Goal: Task Accomplishment & Management: Complete application form

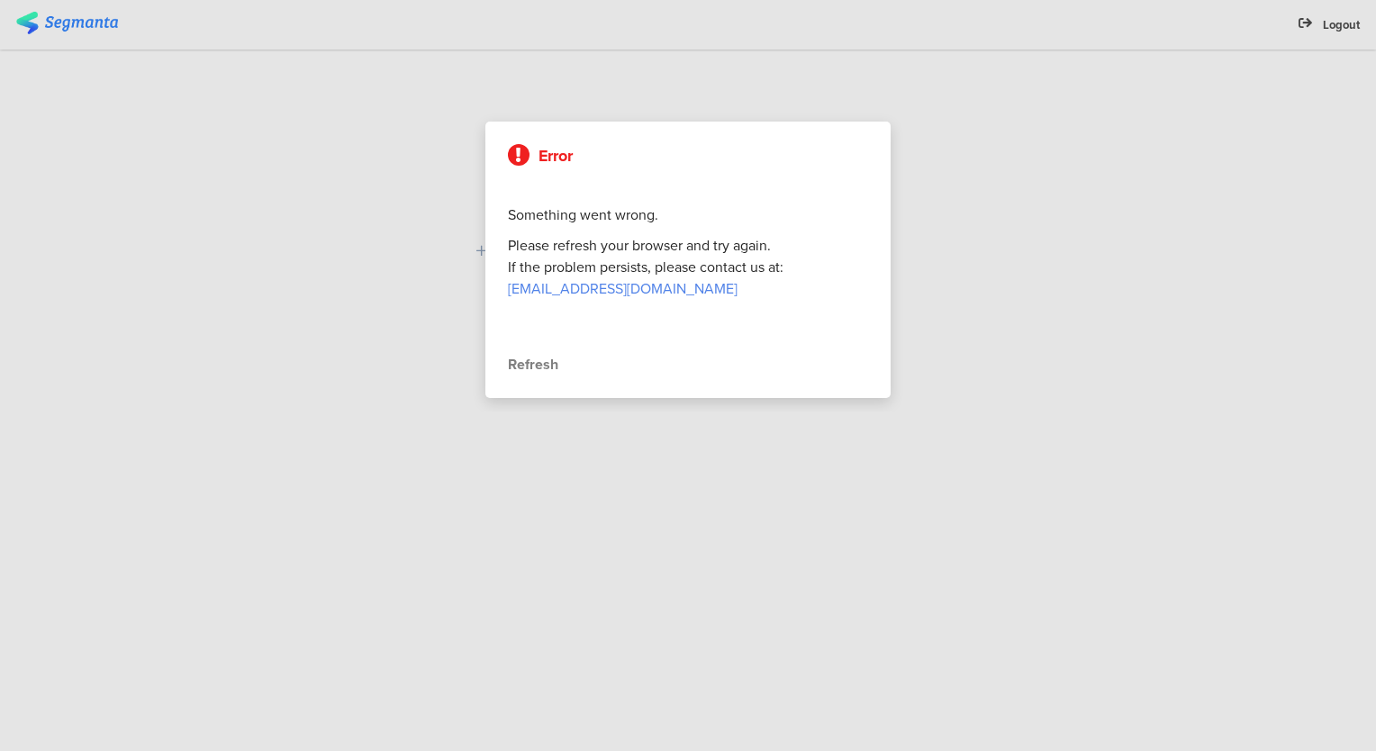
click at [530, 366] on div "Refresh" at bounding box center [688, 365] width 360 height 22
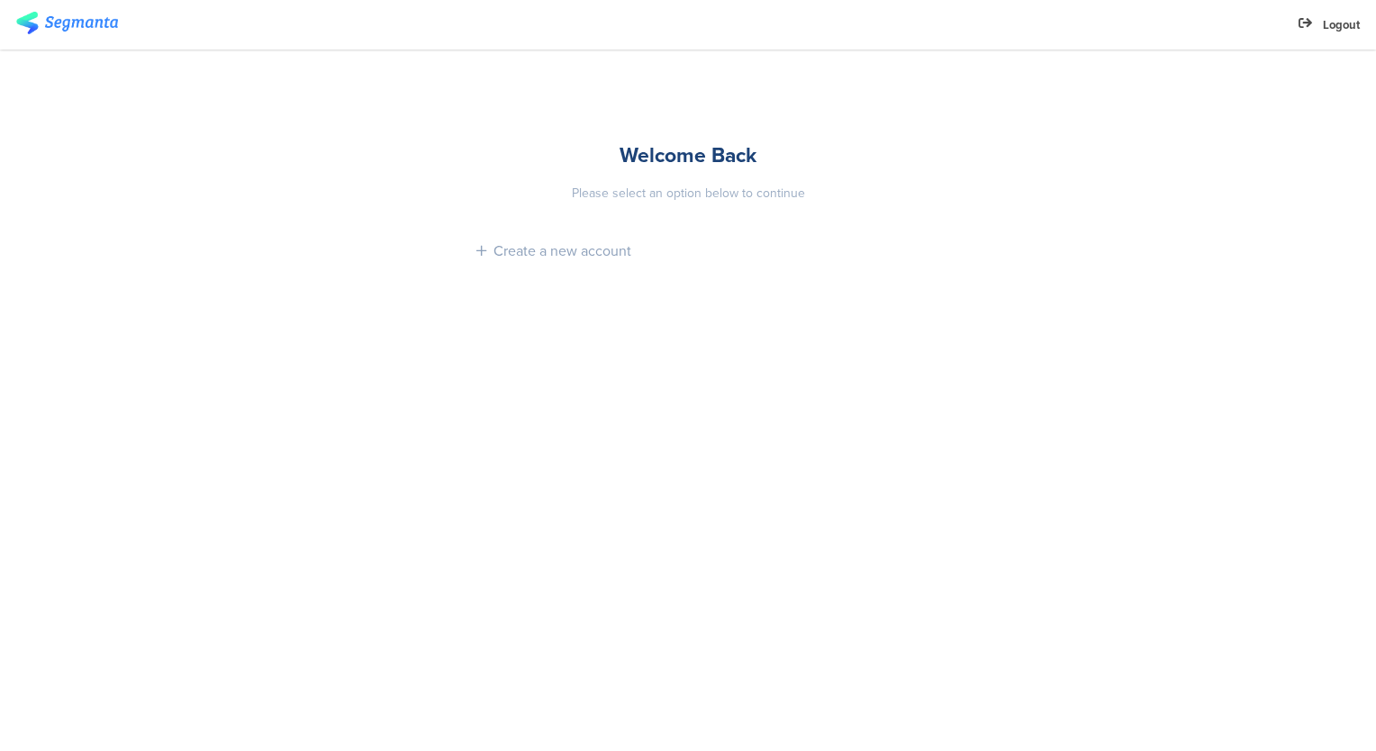
click at [79, 27] on img at bounding box center [67, 23] width 102 height 23
click at [621, 249] on div "Create a new account" at bounding box center [563, 250] width 138 height 21
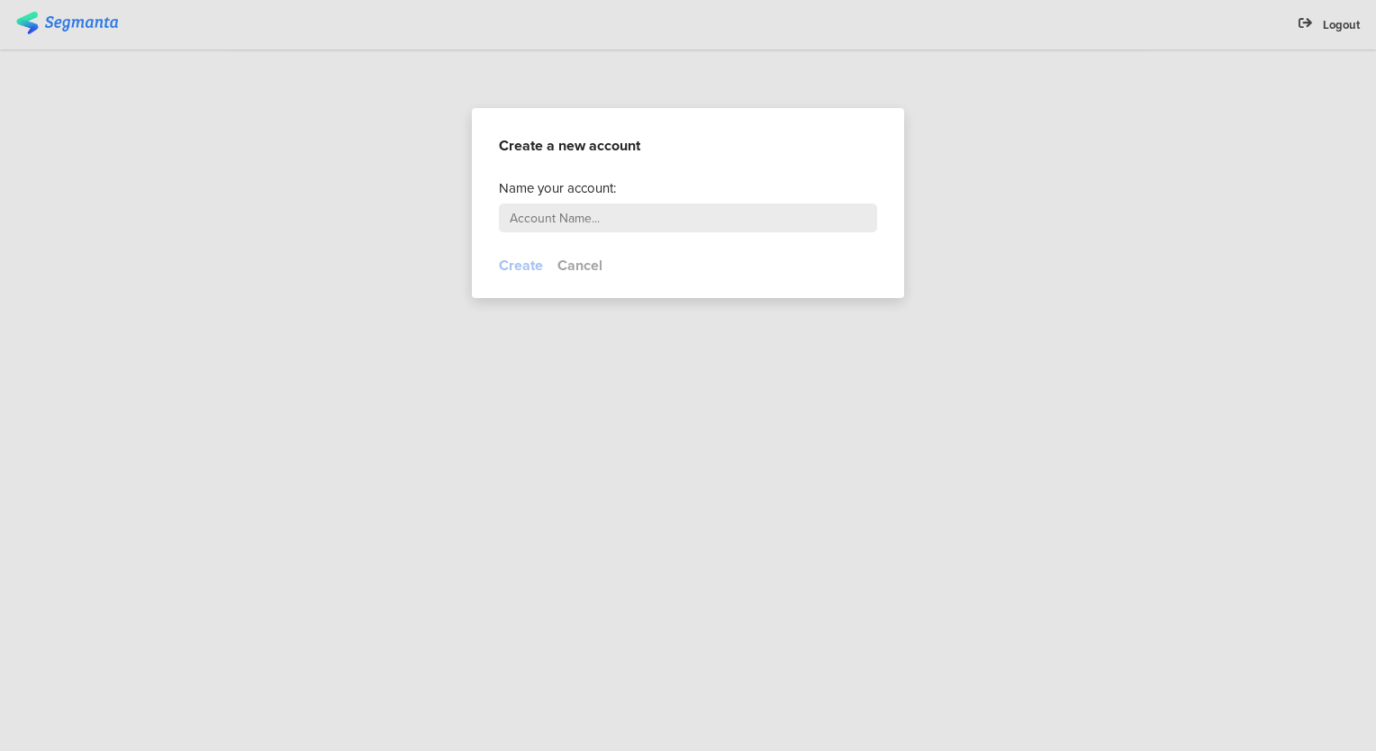
click at [615, 215] on input "text" at bounding box center [688, 218] width 378 height 29
type input "uk"
click at [525, 259] on button "Create" at bounding box center [521, 265] width 44 height 21
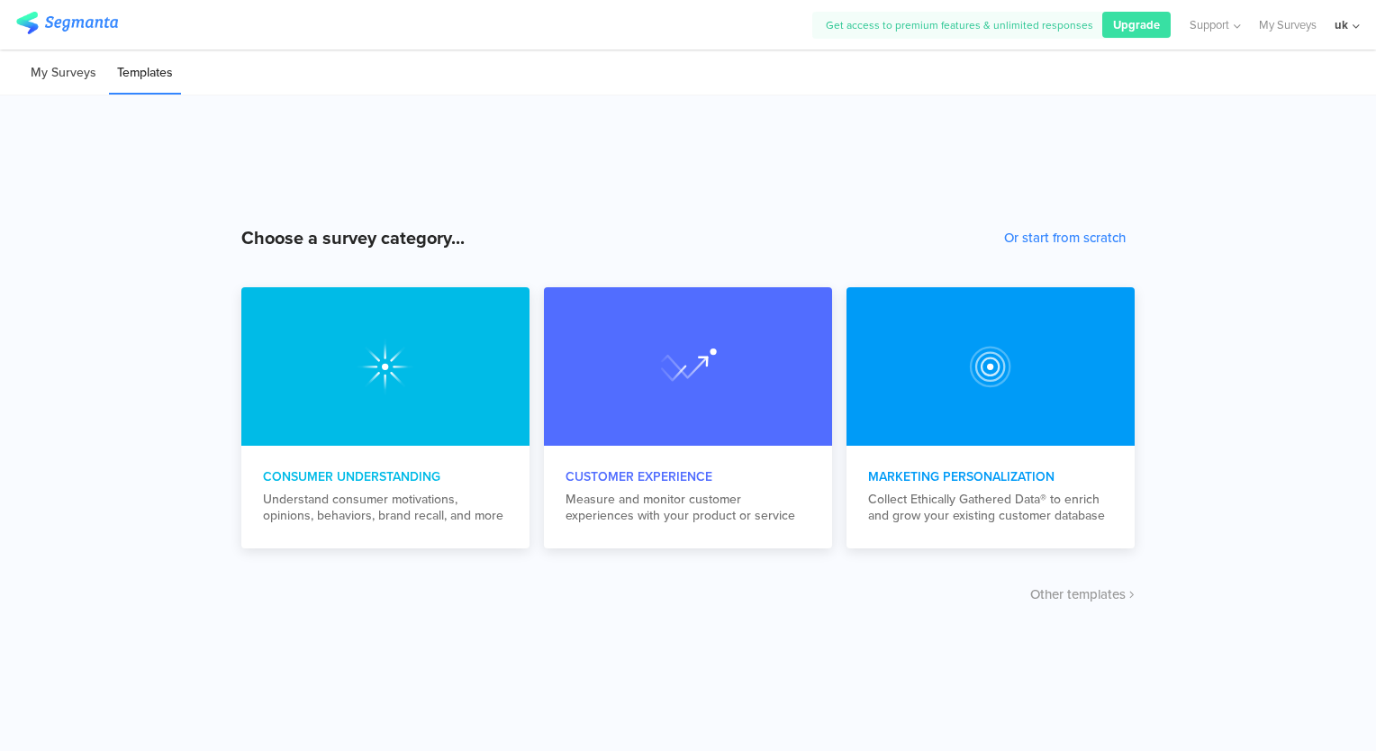
click at [81, 85] on li "My Surveys" at bounding box center [64, 73] width 82 height 42
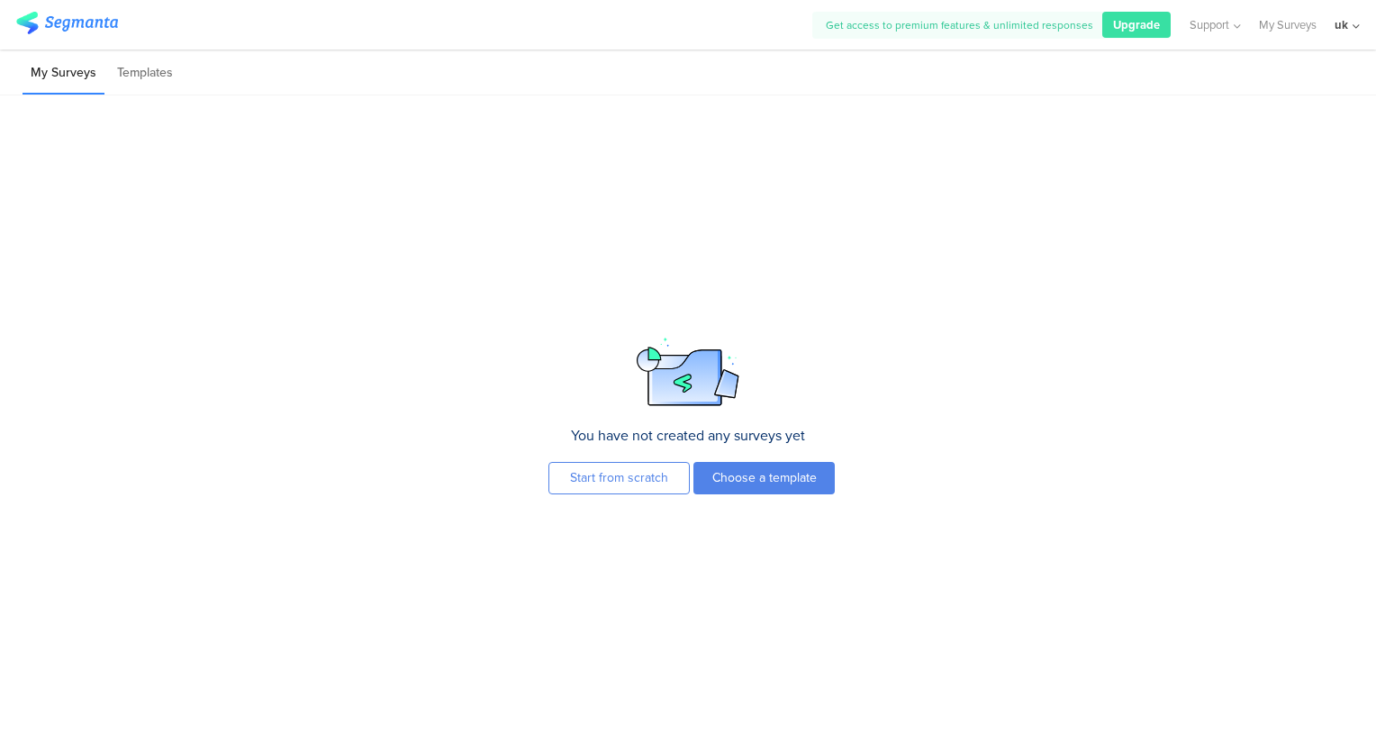
click at [1346, 23] on div "uk" at bounding box center [1342, 24] width 14 height 17
click at [1348, 113] on icon at bounding box center [1345, 118] width 11 height 11
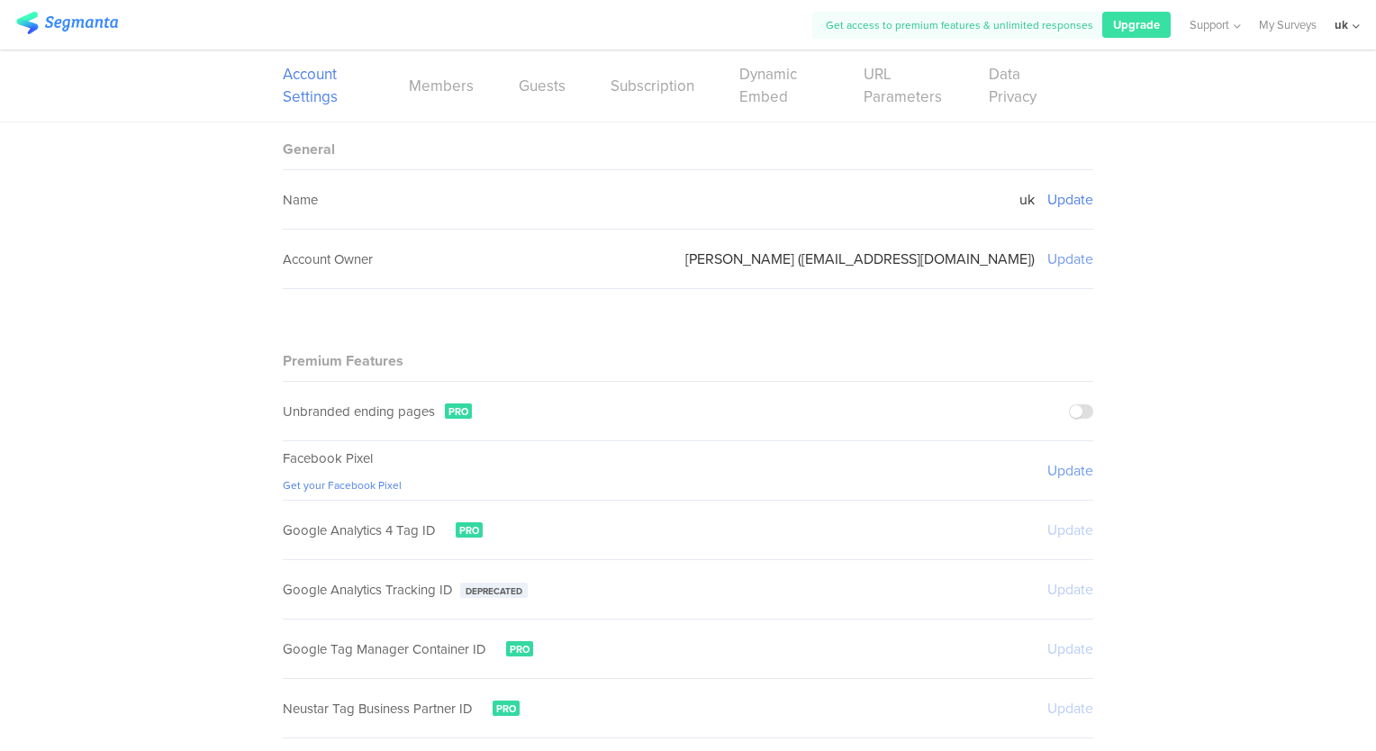
click at [1072, 193] on sg-setting-edit-trigger "Update" at bounding box center [1070, 199] width 46 height 21
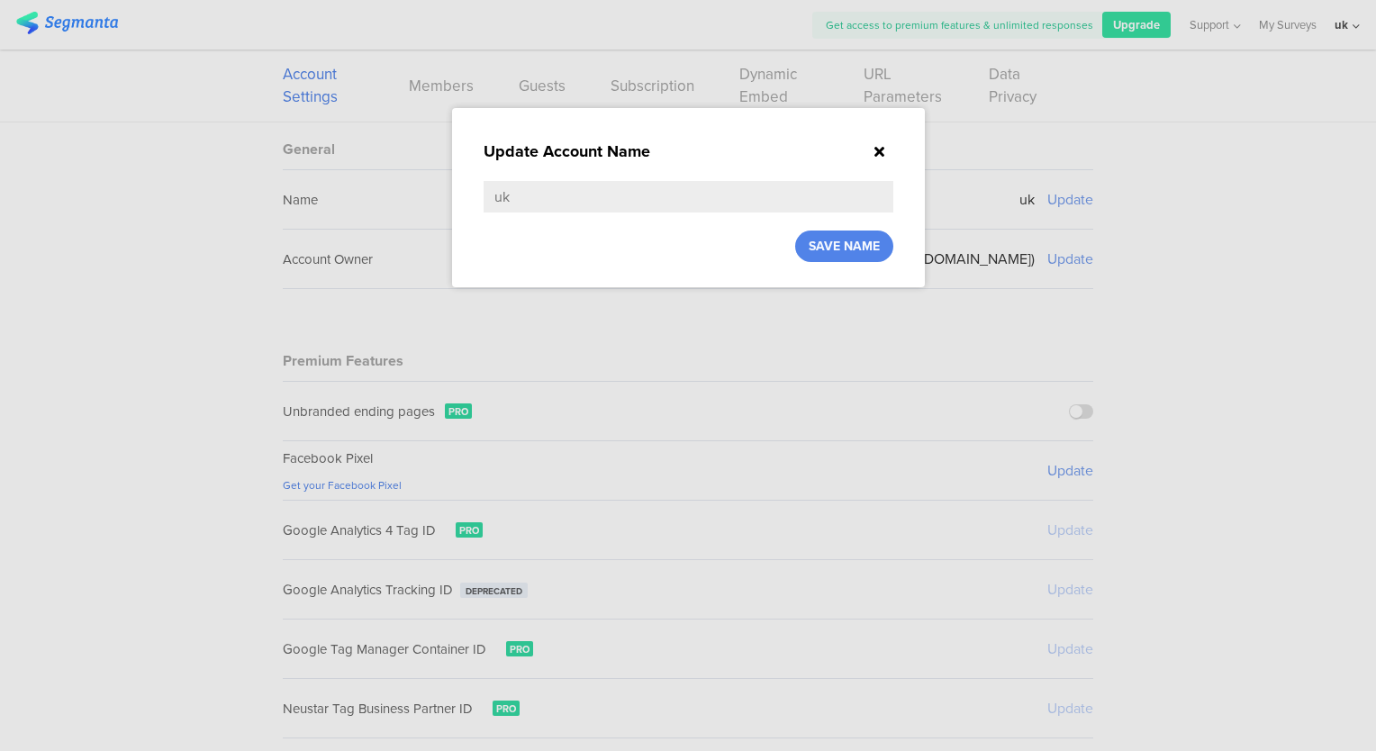
drag, startPoint x: 677, startPoint y: 204, endPoint x: 446, endPoint y: 195, distance: 231.6
click at [450, 198] on div "Update Account Name uk SAVE NAME" at bounding box center [688, 375] width 1376 height 751
type input "[PERSON_NAME]"
click at [851, 234] on div "SAVE NAME" at bounding box center [844, 247] width 98 height 32
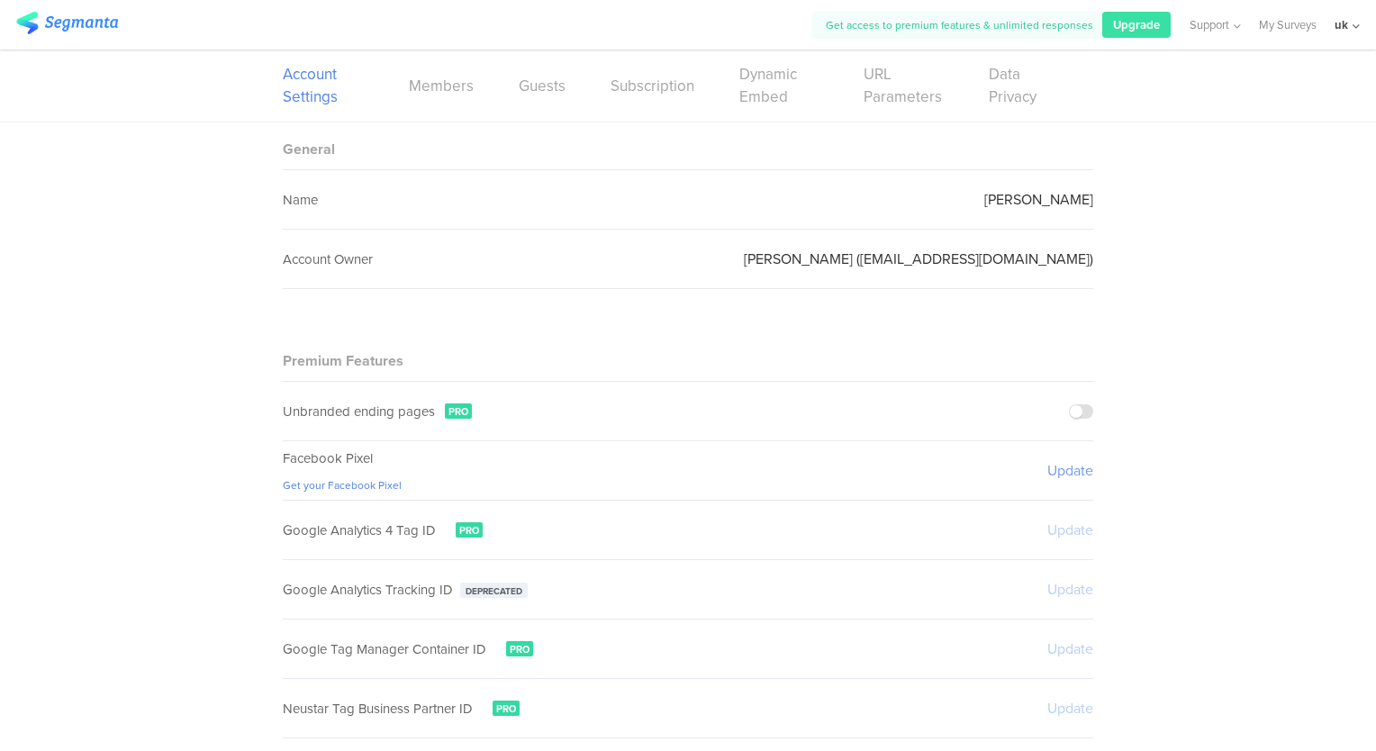
click at [1347, 24] on div "uk" at bounding box center [1342, 24] width 14 height 17
click at [1300, 22] on link "My Surveys" at bounding box center [1288, 25] width 58 height 50
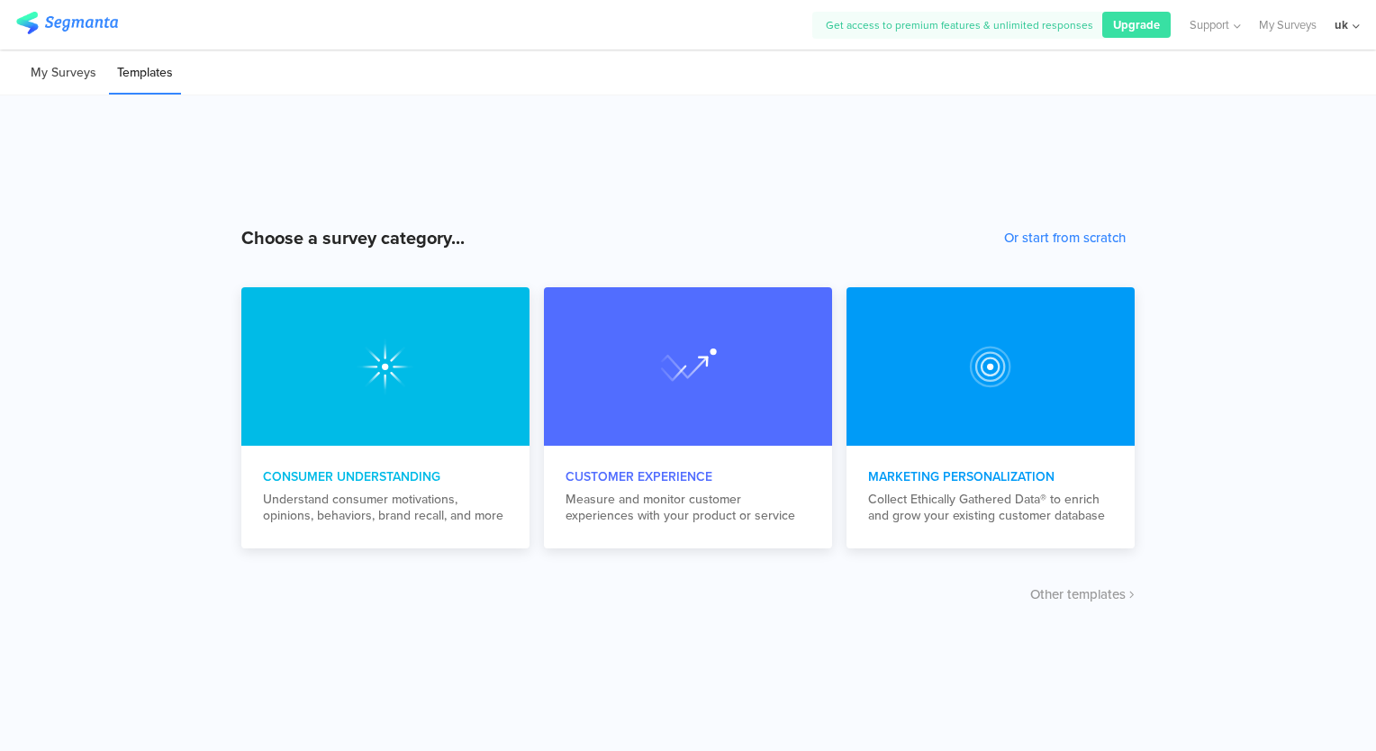
click at [56, 75] on li "My Surveys" at bounding box center [64, 73] width 82 height 42
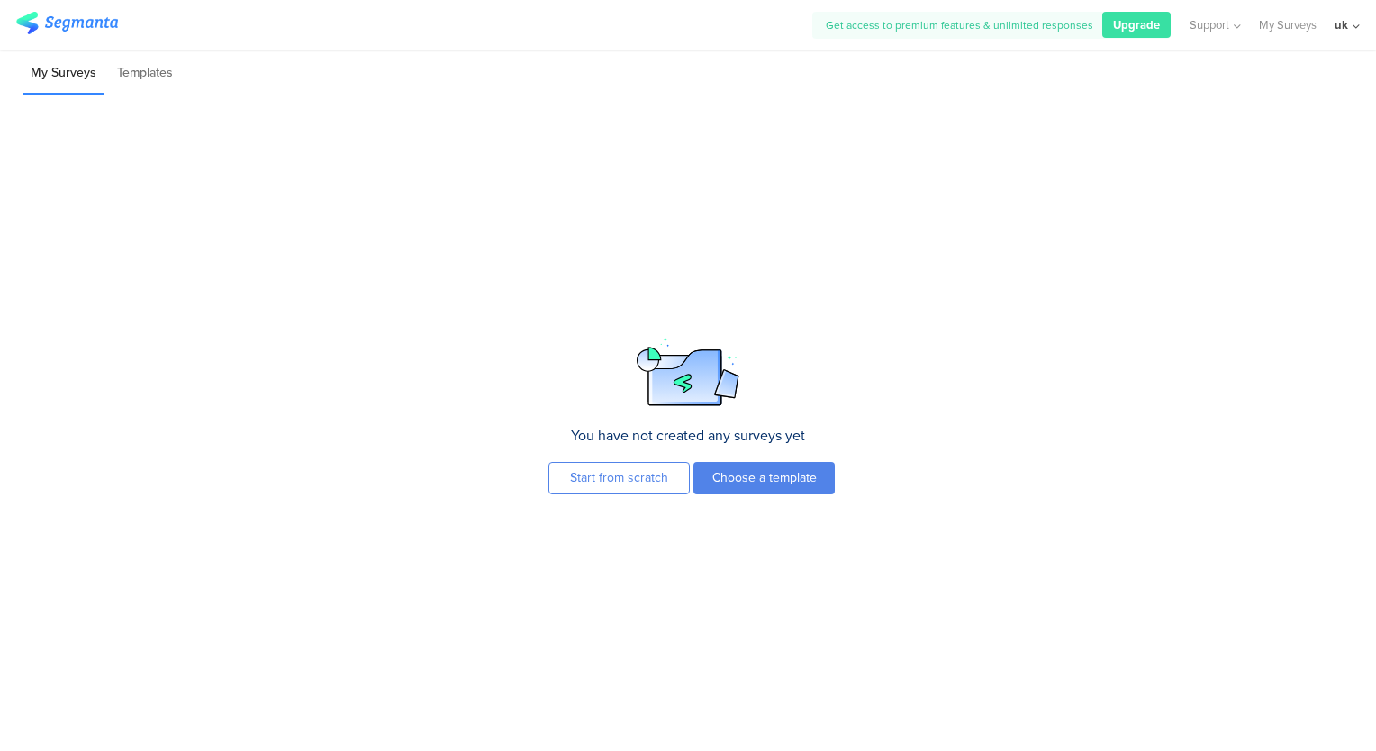
click at [1339, 25] on div "uk" at bounding box center [1342, 24] width 14 height 17
click at [1345, 121] on icon at bounding box center [1345, 118] width 11 height 11
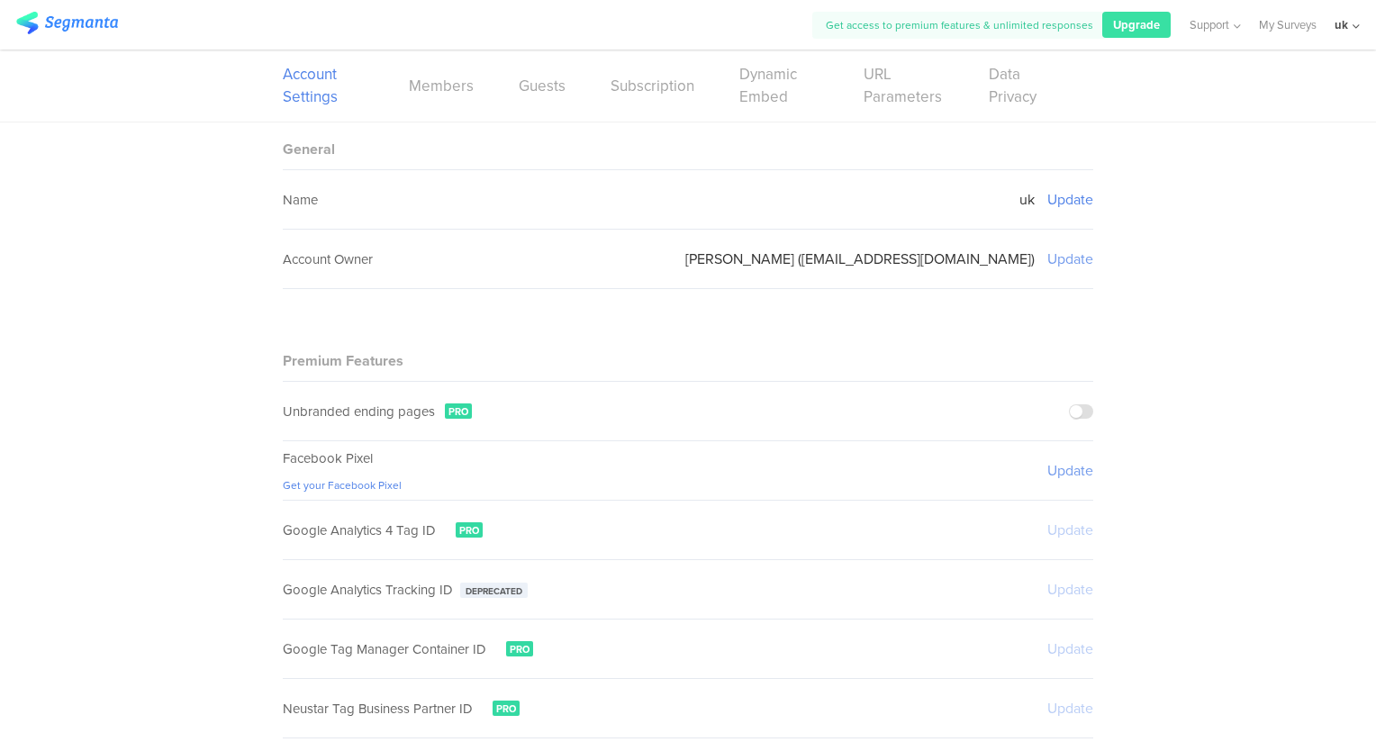
click at [1077, 200] on sg-setting-edit-trigger "Update" at bounding box center [1070, 199] width 46 height 21
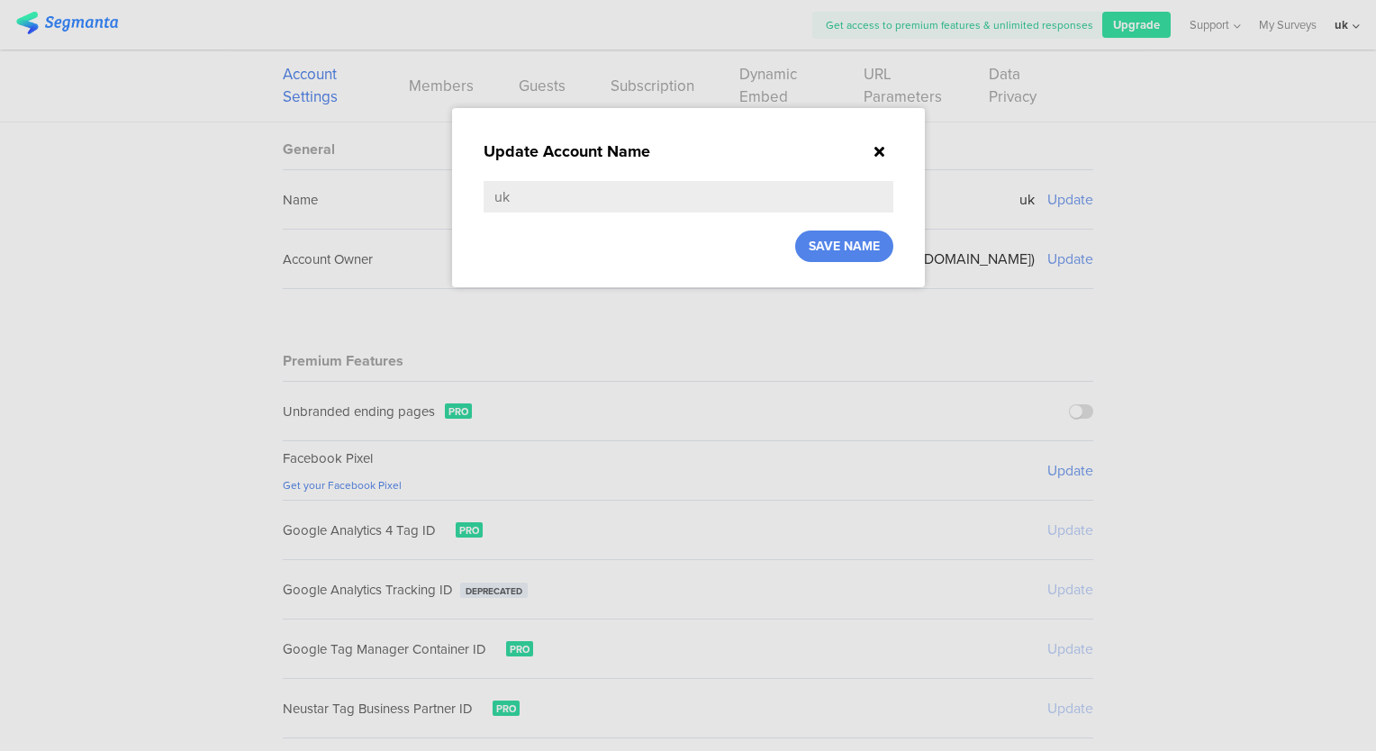
click at [778, 189] on input "uk" at bounding box center [689, 197] width 410 height 32
drag, startPoint x: 778, startPoint y: 193, endPoint x: 398, endPoint y: 200, distance: 380.1
click at [411, 199] on div "Update Account Name uk SAVE NAME" at bounding box center [688, 375] width 1376 height 751
type input "[PERSON_NAME]"
click at [834, 243] on span "SAVE NAME" at bounding box center [844, 246] width 71 height 19
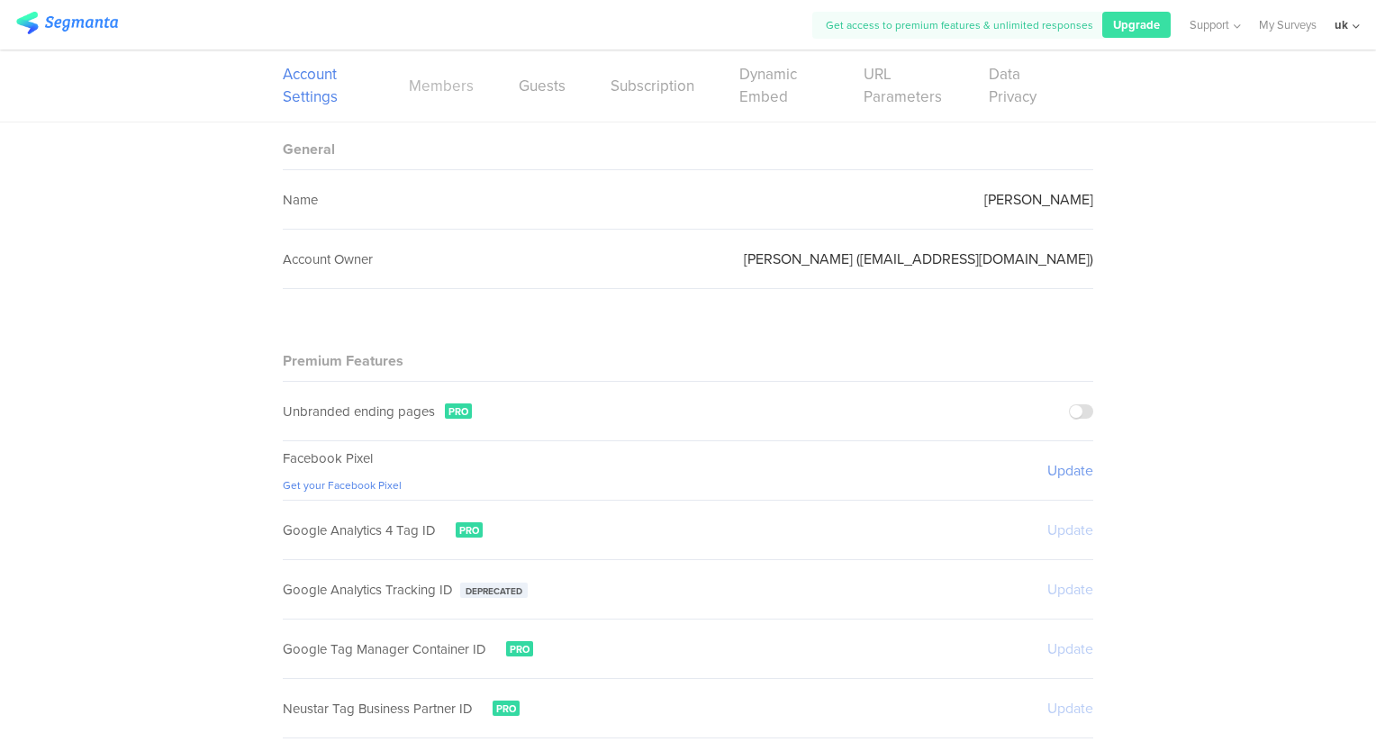
click at [441, 95] on link "Members" at bounding box center [441, 86] width 65 height 23
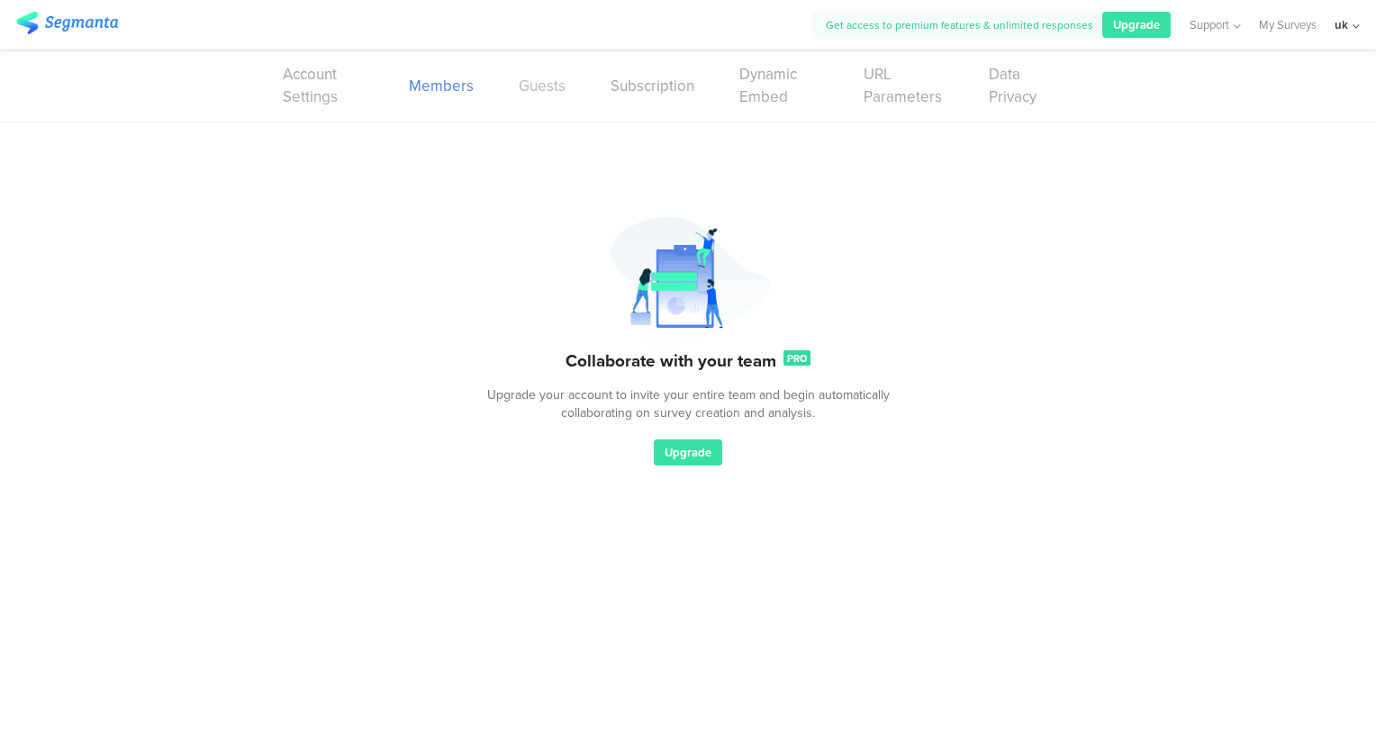
click at [543, 78] on link "Guests" at bounding box center [542, 86] width 47 height 23
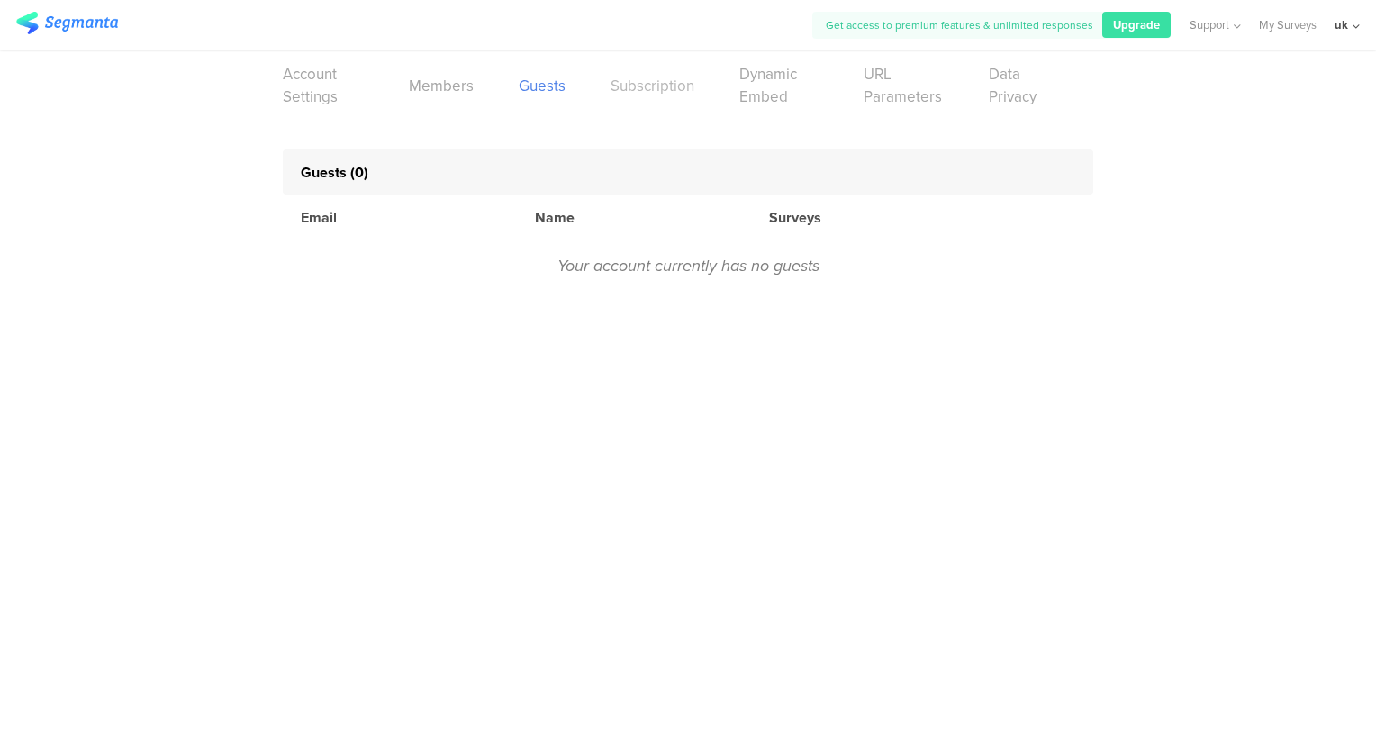
click at [644, 80] on link "Subscription" at bounding box center [653, 86] width 84 height 23
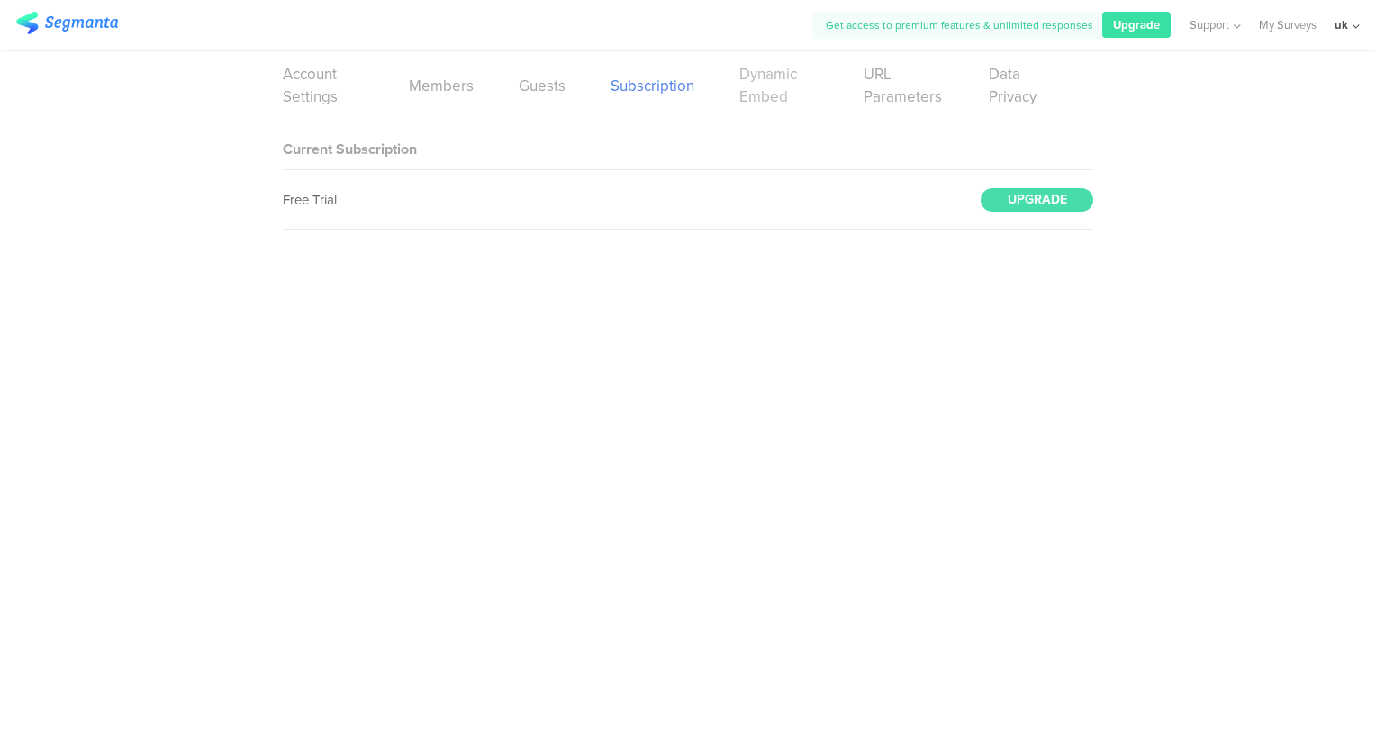
click at [783, 85] on link "Dynamic Embed" at bounding box center [778, 85] width 79 height 45
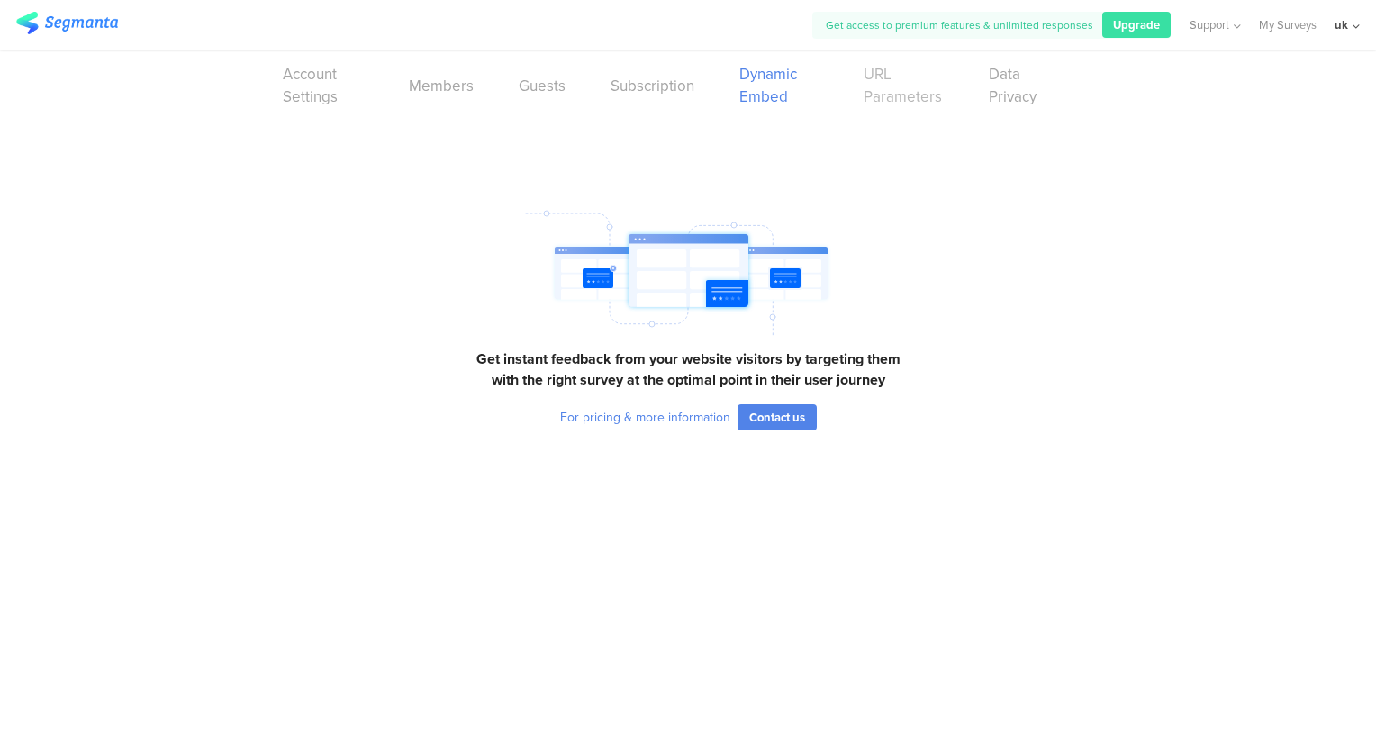
click at [891, 87] on link "URL Parameters" at bounding box center [903, 85] width 79 height 45
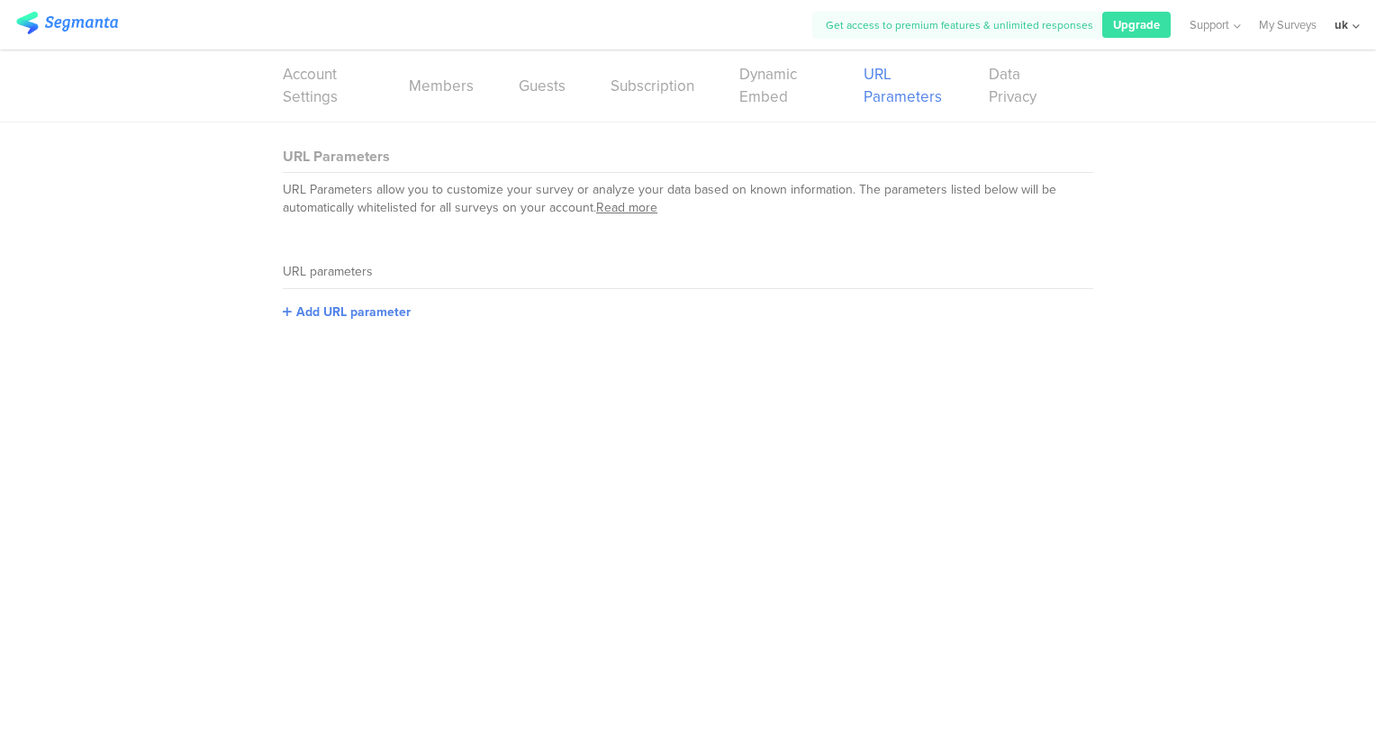
click at [1354, 19] on div "uk" at bounding box center [1347, 25] width 25 height 50
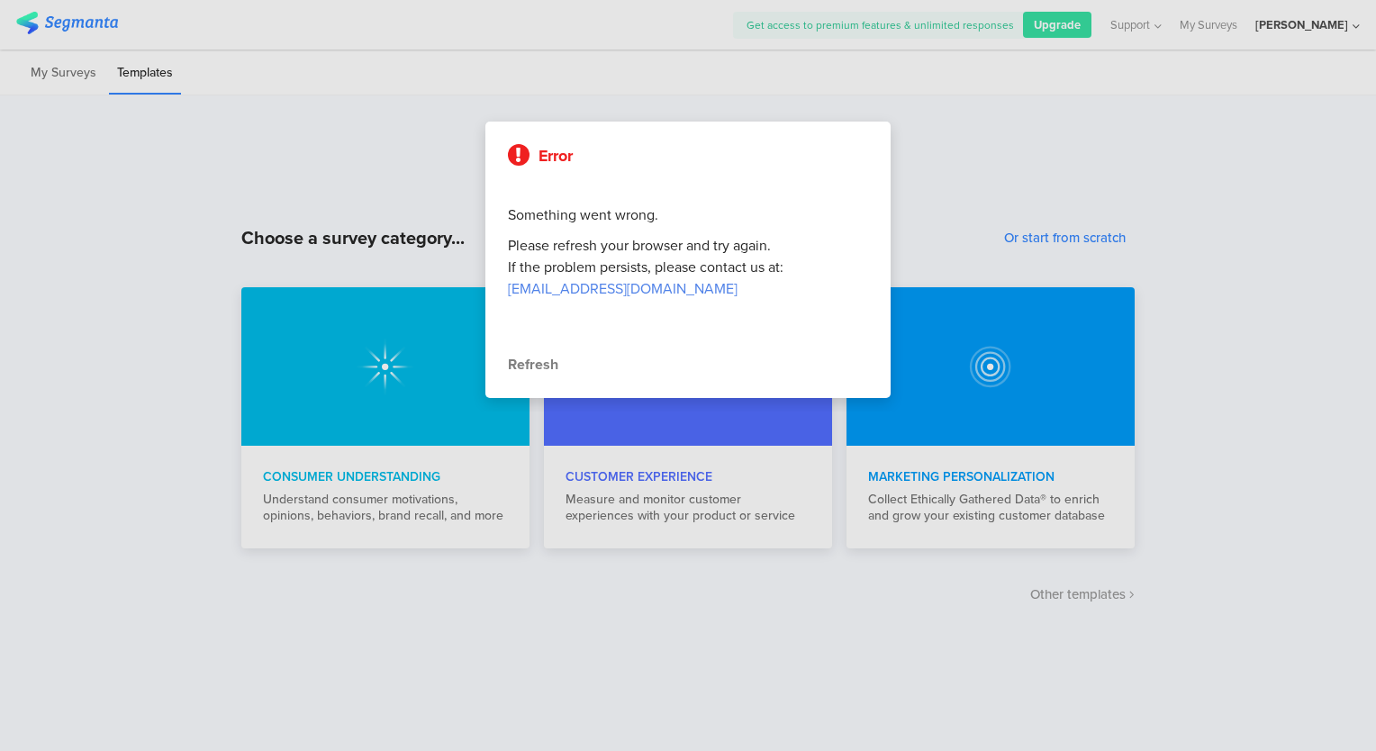
click at [540, 368] on div "Refresh" at bounding box center [688, 365] width 360 height 22
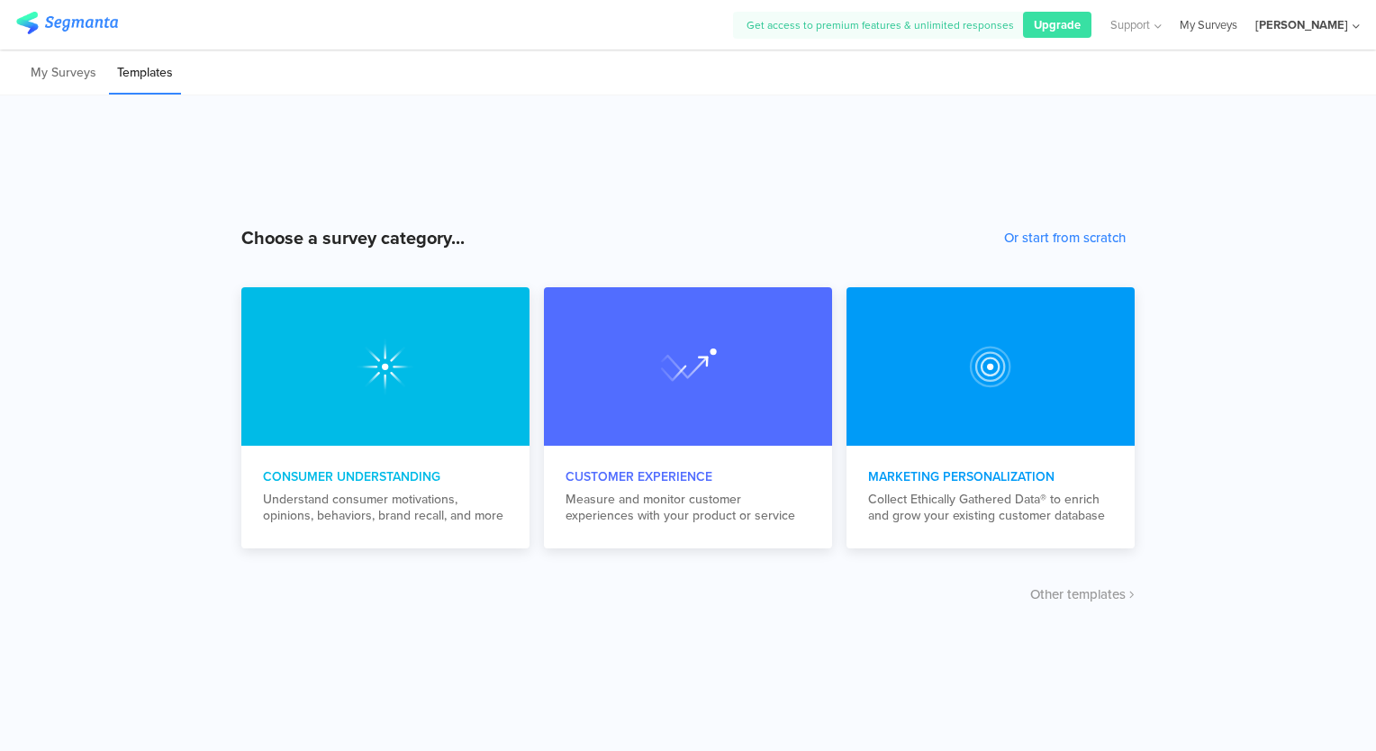
click at [1206, 28] on link "My Surveys" at bounding box center [1209, 25] width 58 height 50
click at [1293, 29] on div "[PERSON_NAME]" at bounding box center [1301, 24] width 93 height 17
click at [1266, 164] on link "My Profile" at bounding box center [1252, 175] width 248 height 50
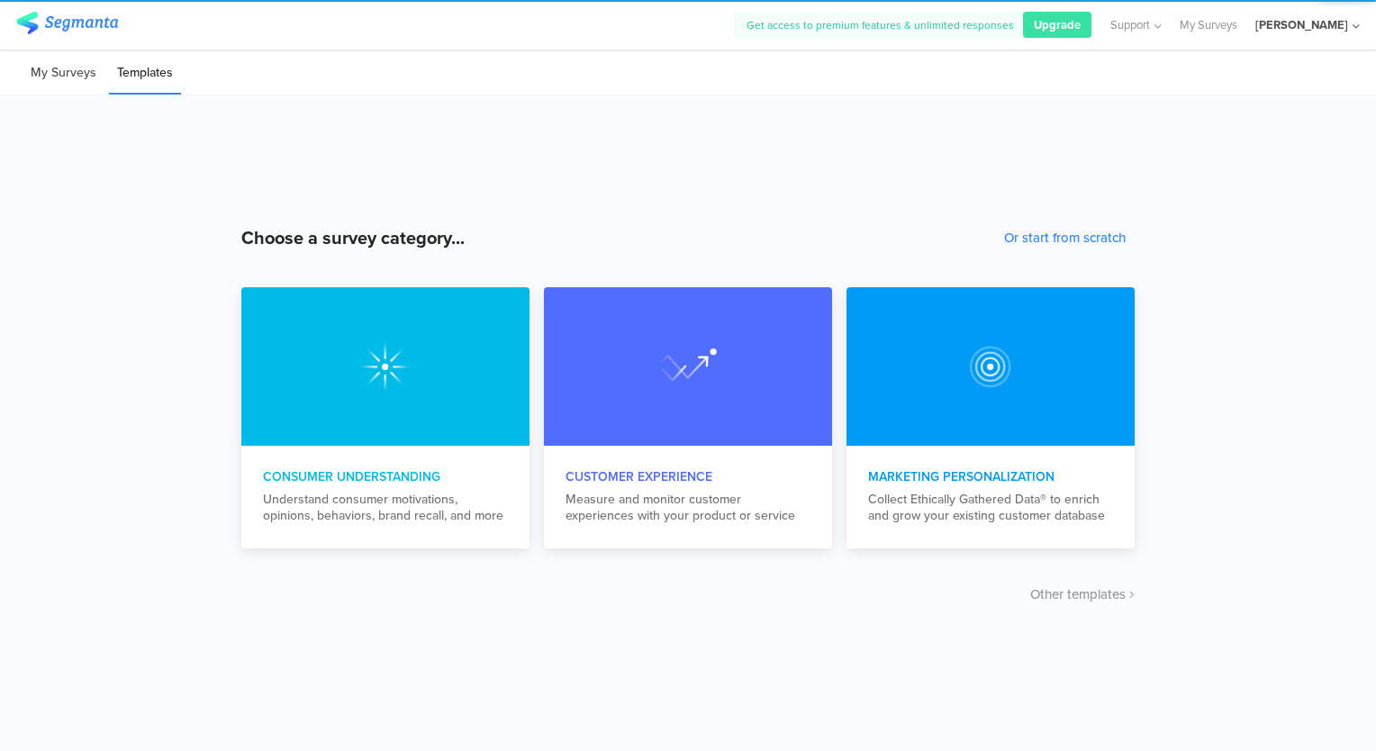
click at [63, 77] on li "My Surveys" at bounding box center [64, 73] width 82 height 42
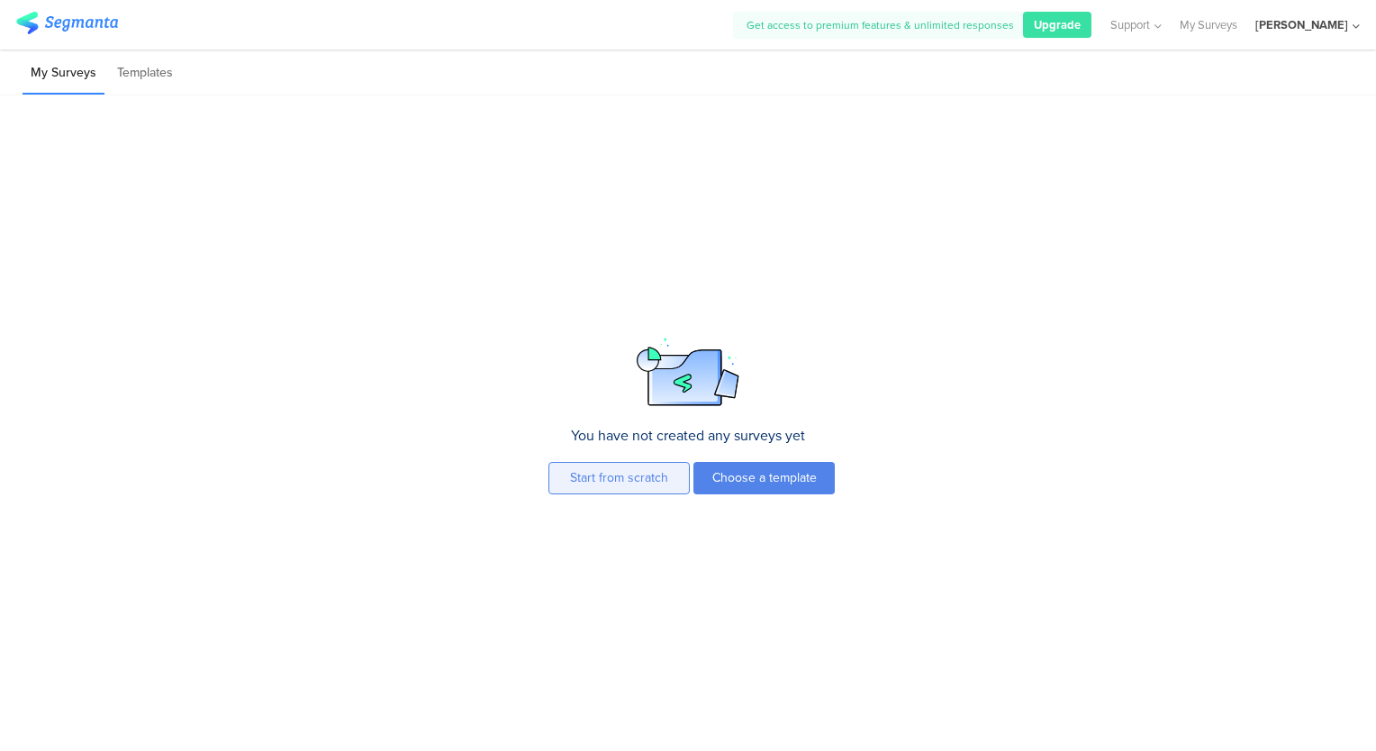
click at [665, 477] on button "Start from scratch" at bounding box center [618, 478] width 141 height 32
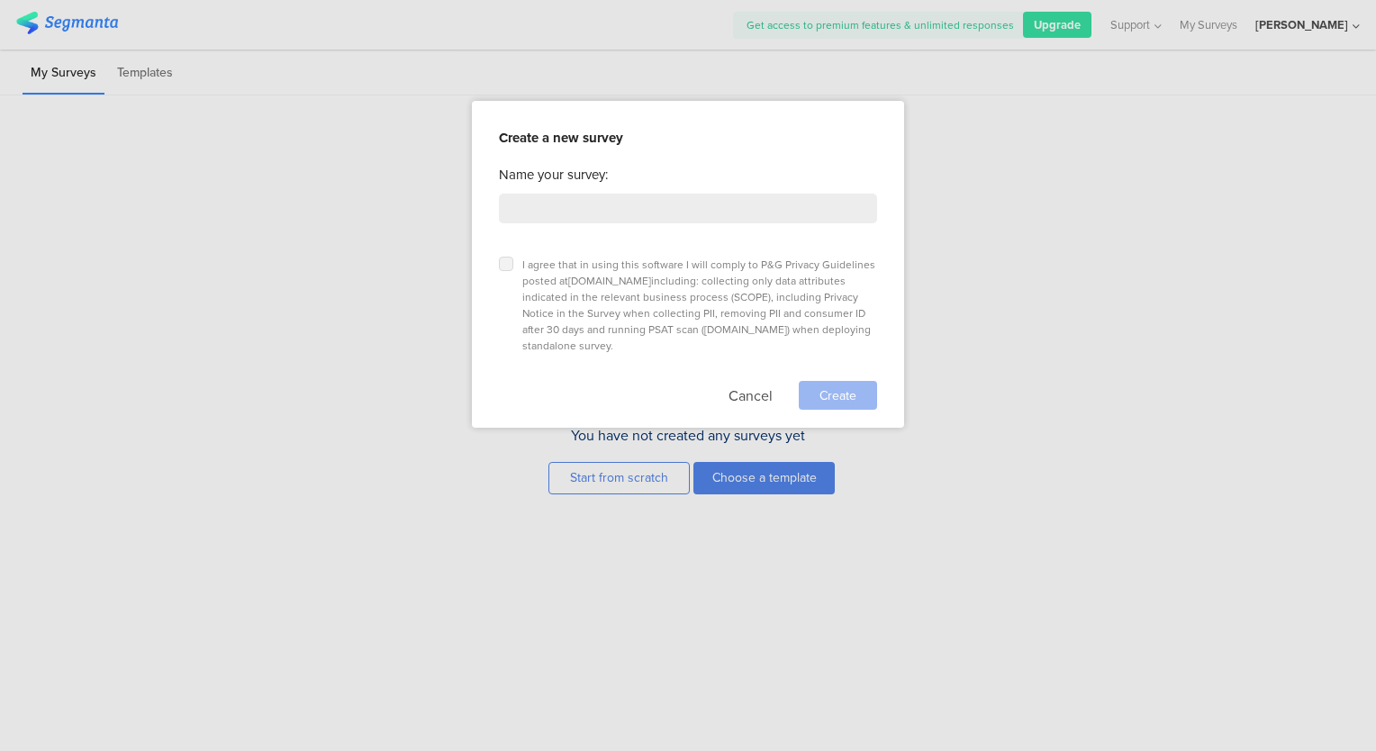
click at [504, 263] on icon at bounding box center [506, 263] width 7 height 7
click at [0, 0] on input "checkbox" at bounding box center [0, 0] width 0 height 0
click at [526, 214] on input at bounding box center [688, 209] width 378 height 30
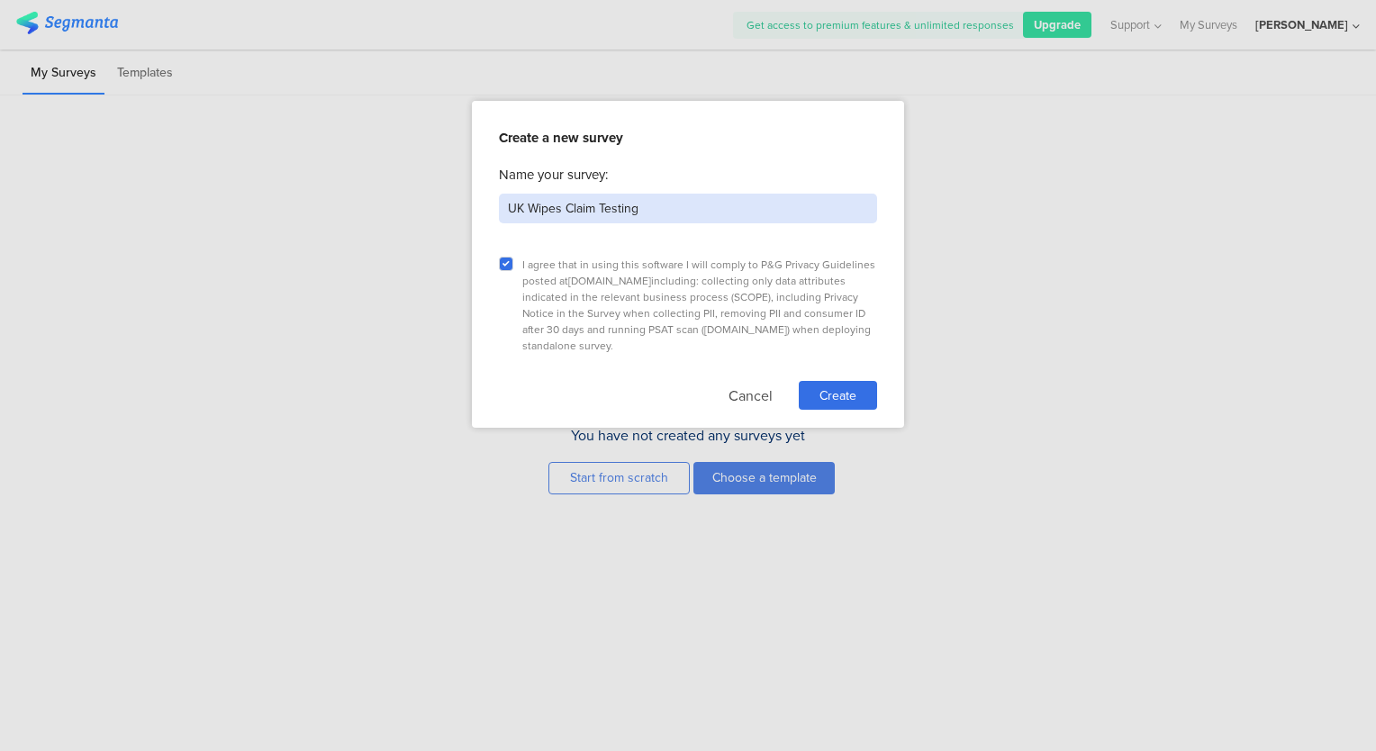
type input "UK Wipes Claim Testing"
click at [820, 386] on span "Create" at bounding box center [838, 395] width 37 height 19
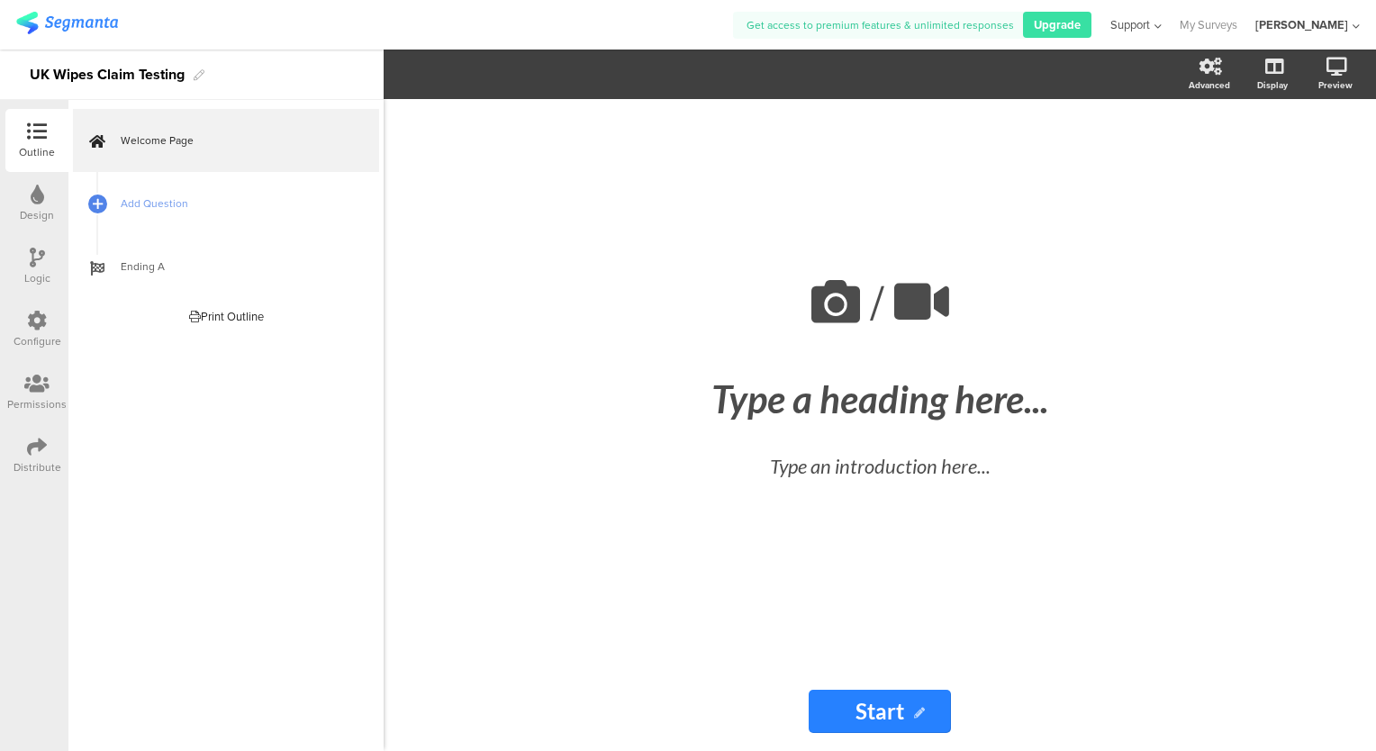
click at [1162, 26] on icon at bounding box center [1156, 27] width 12 height 14
